Goal: Task Accomplishment & Management: Use online tool/utility

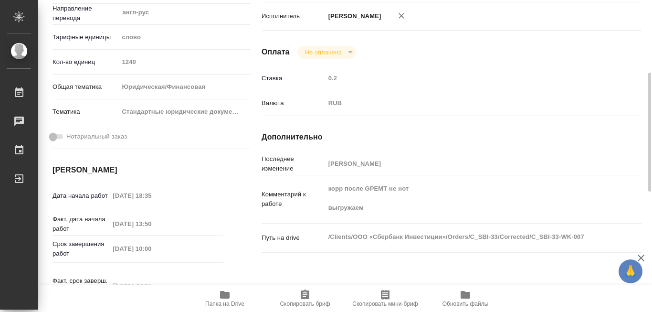
scroll to position [239, 0]
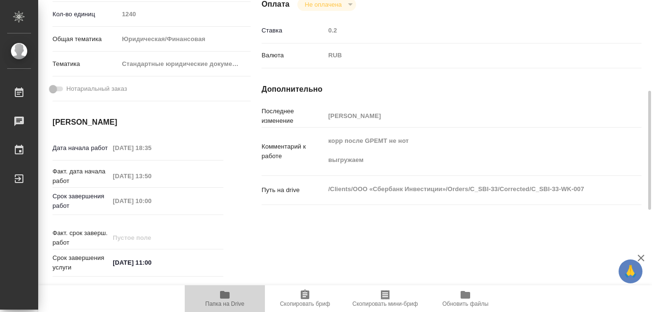
click at [225, 294] on icon "button" at bounding box center [225, 295] width 10 height 8
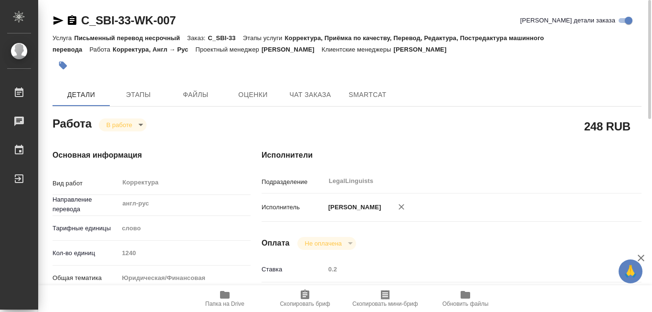
scroll to position [95, 0]
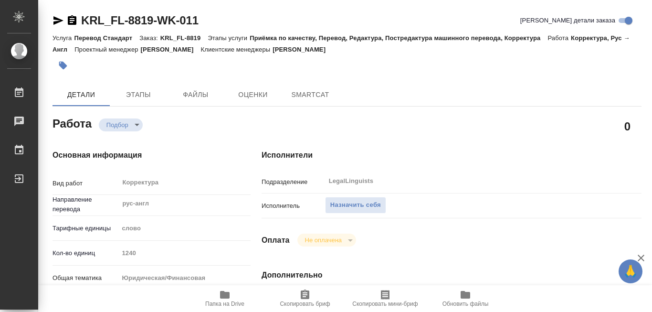
type textarea "x"
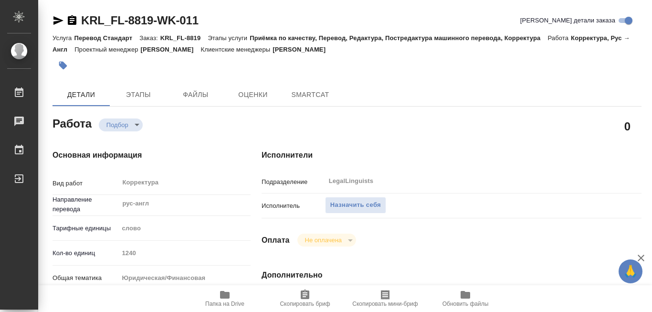
type textarea "x"
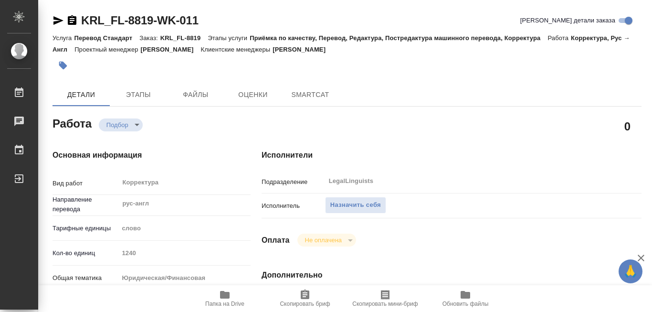
type textarea "x"
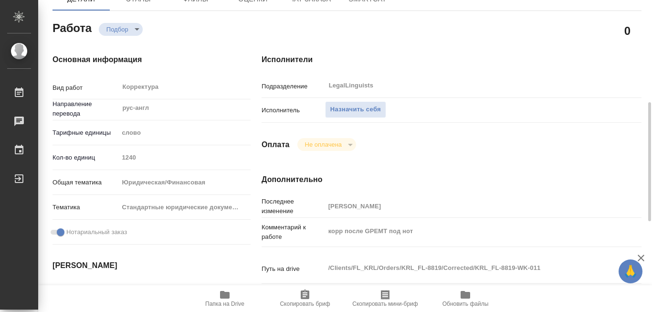
scroll to position [143, 0]
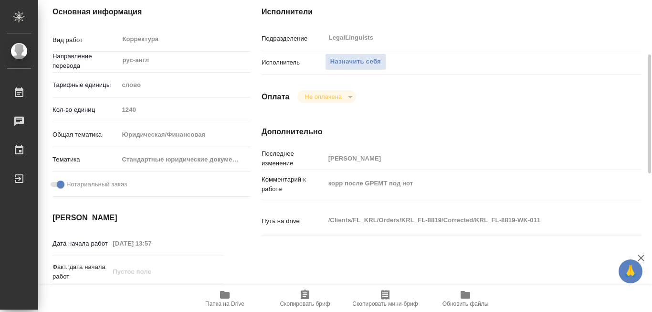
type textarea "x"
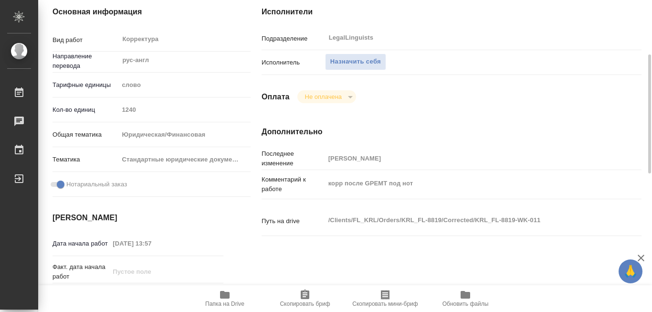
type textarea "x"
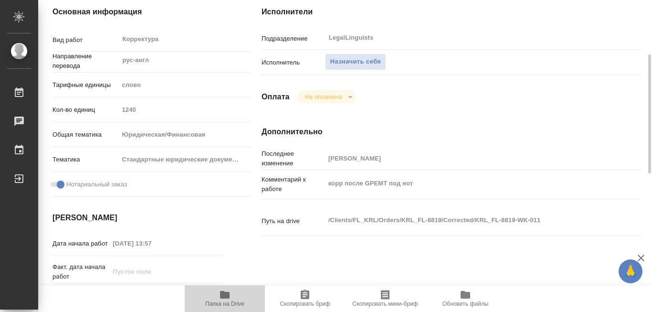
click at [225, 292] on icon "button" at bounding box center [225, 295] width 10 height 8
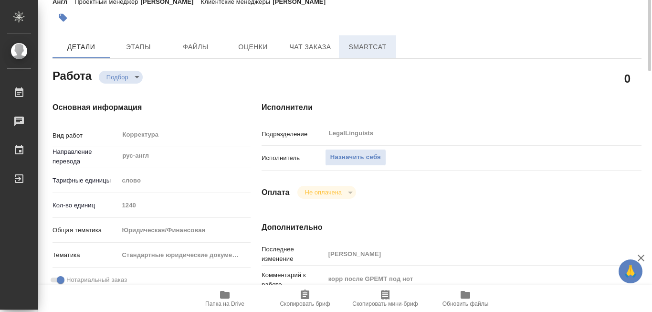
scroll to position [0, 0]
